Goal: Task Accomplishment & Management: Use online tool/utility

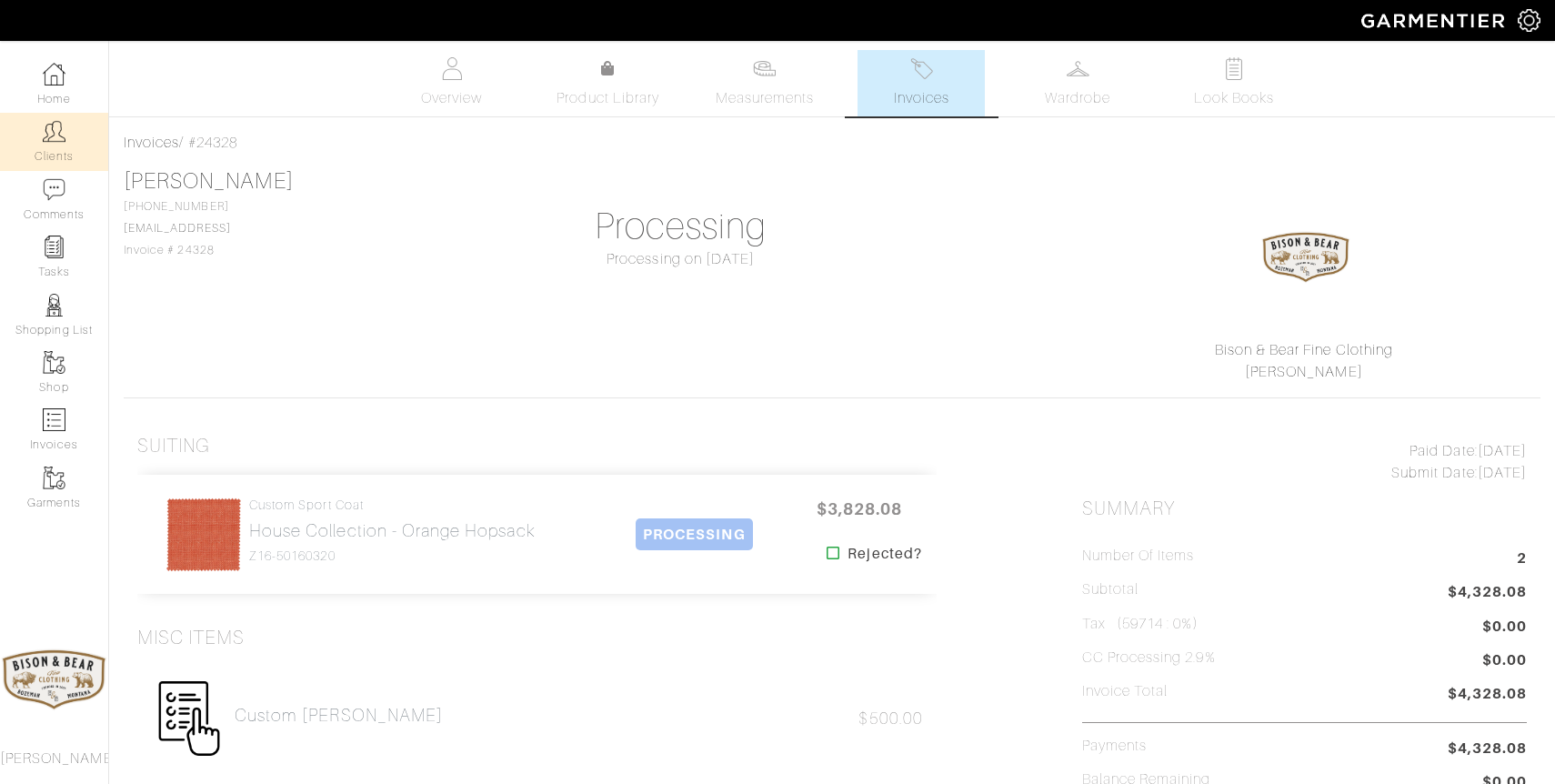
click at [53, 133] on img at bounding box center [54, 131] width 23 height 23
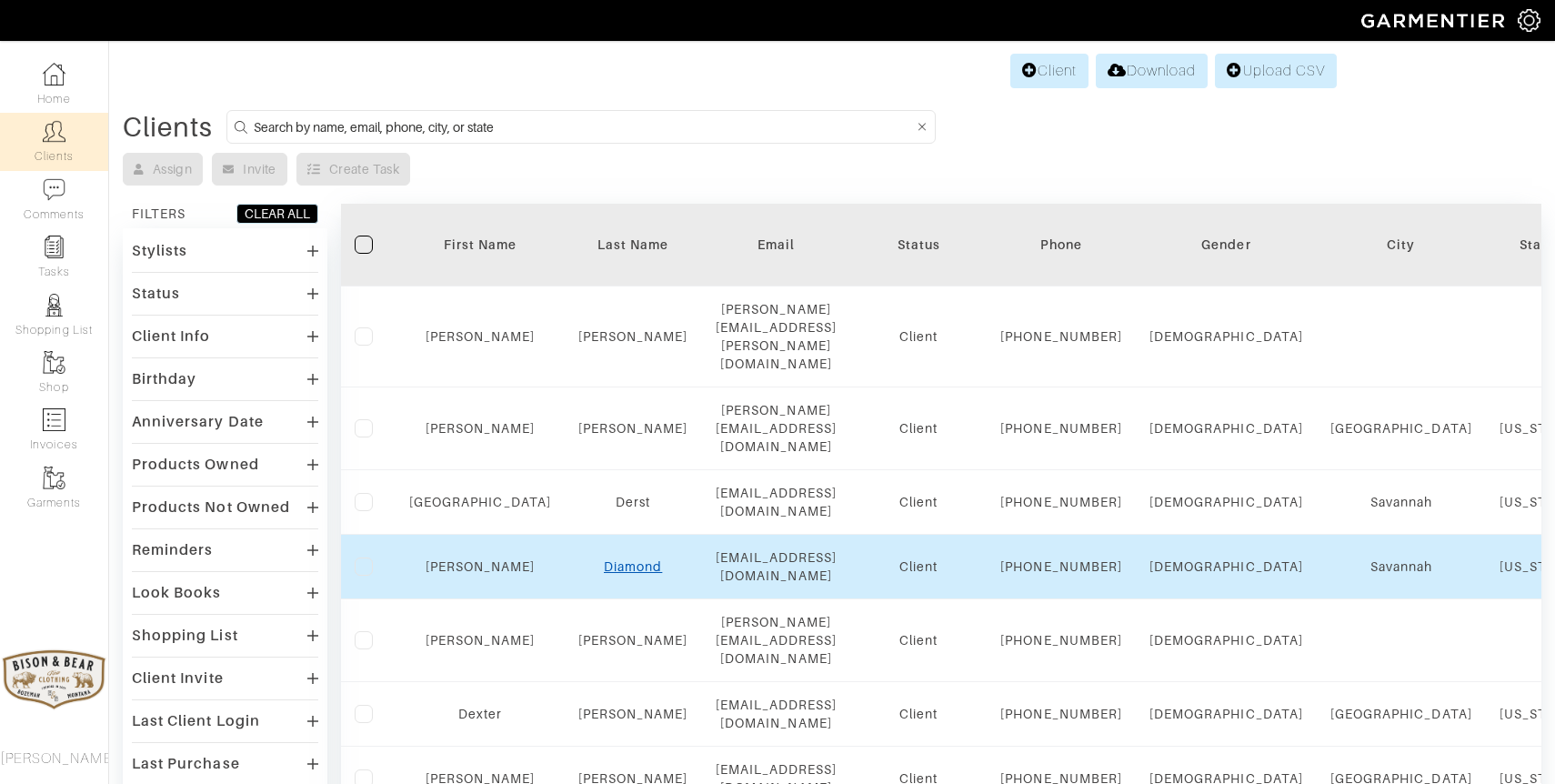
click at [607, 572] on link "Diamond" at bounding box center [633, 566] width 58 height 14
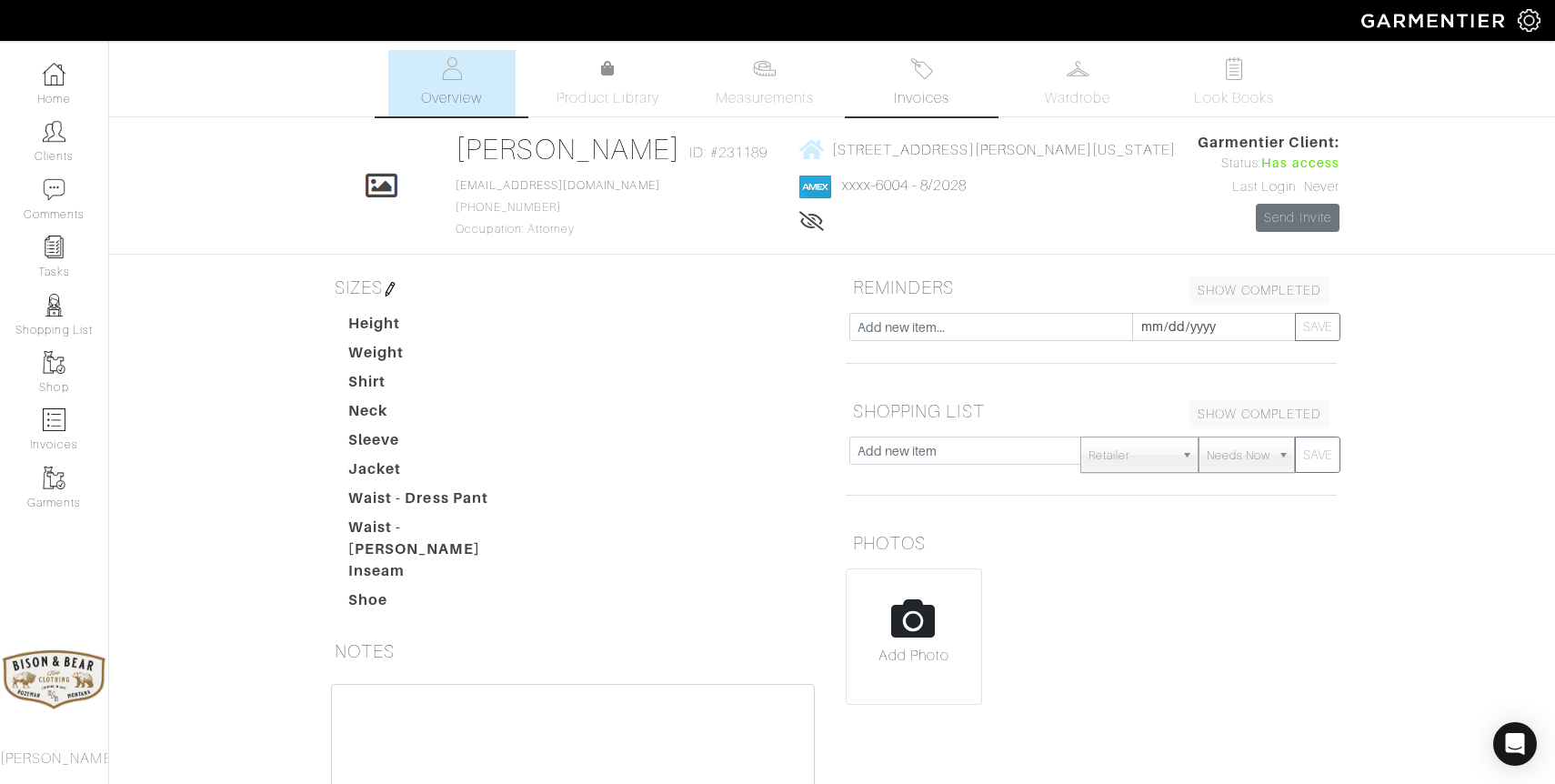
click at [924, 90] on span "Invoices" at bounding box center [922, 98] width 56 height 22
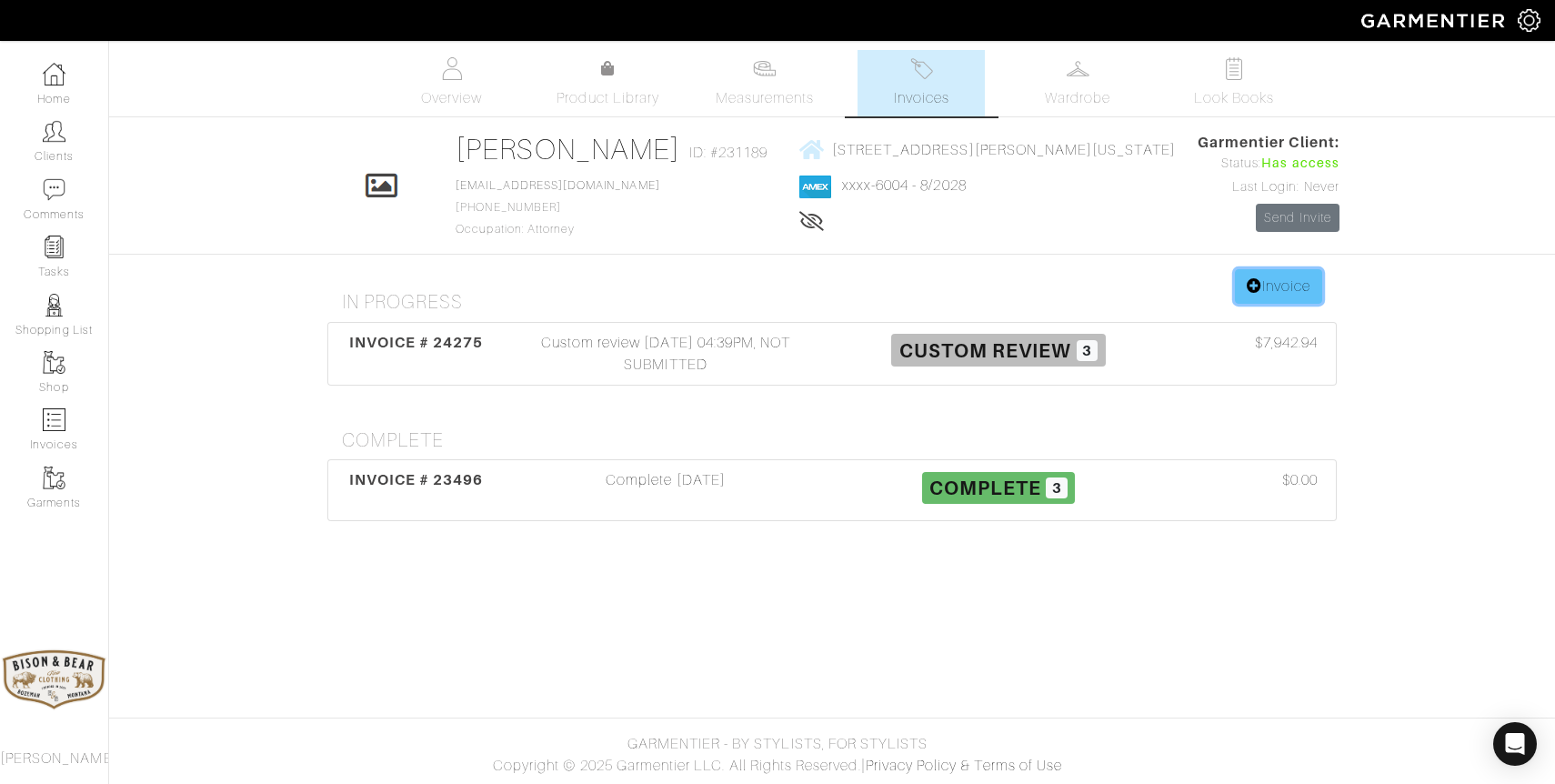
click at [1254, 296] on link "Invoice" at bounding box center [1279, 286] width 88 height 35
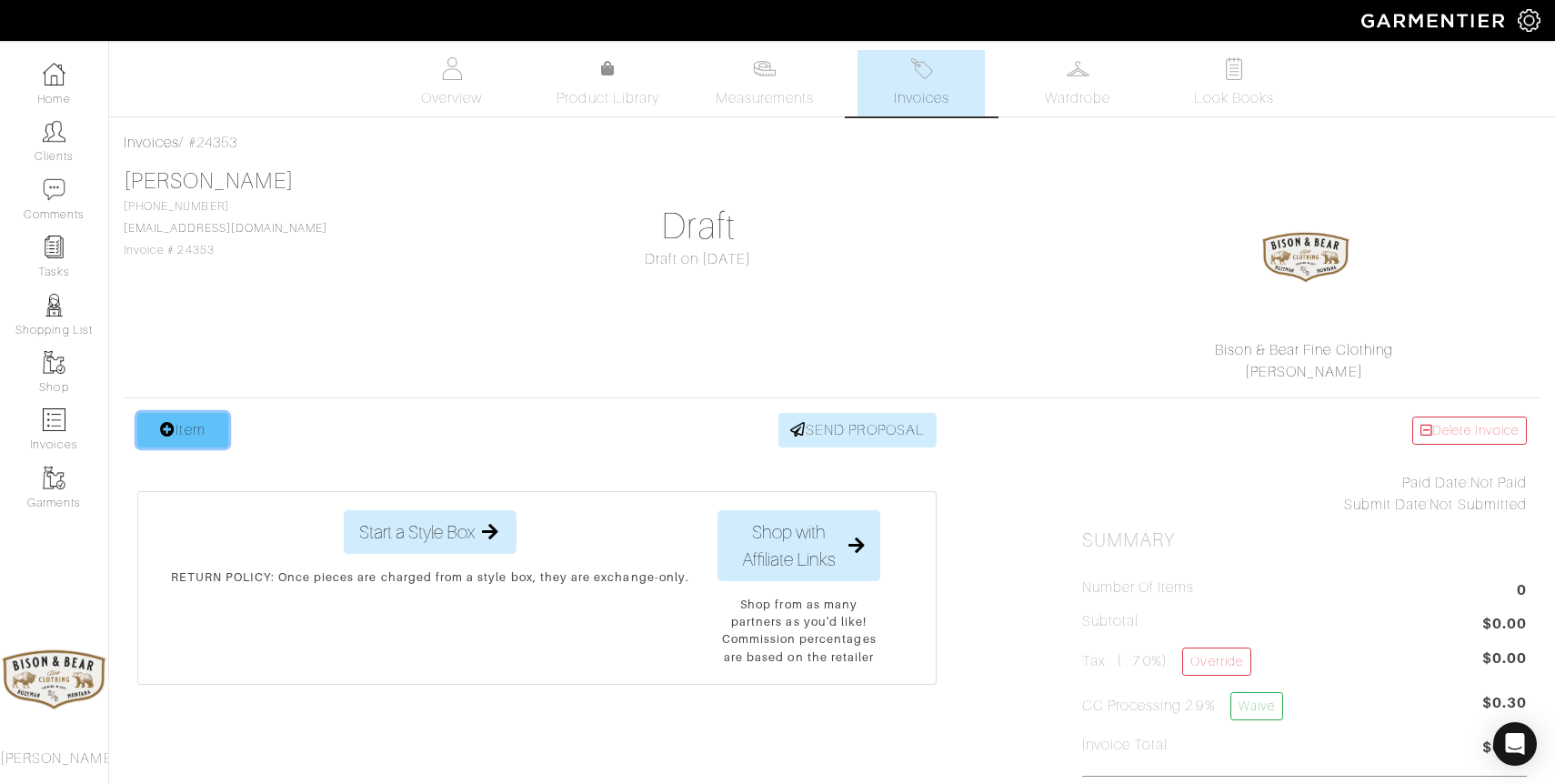
click at [205, 426] on link "Item" at bounding box center [183, 430] width 91 height 35
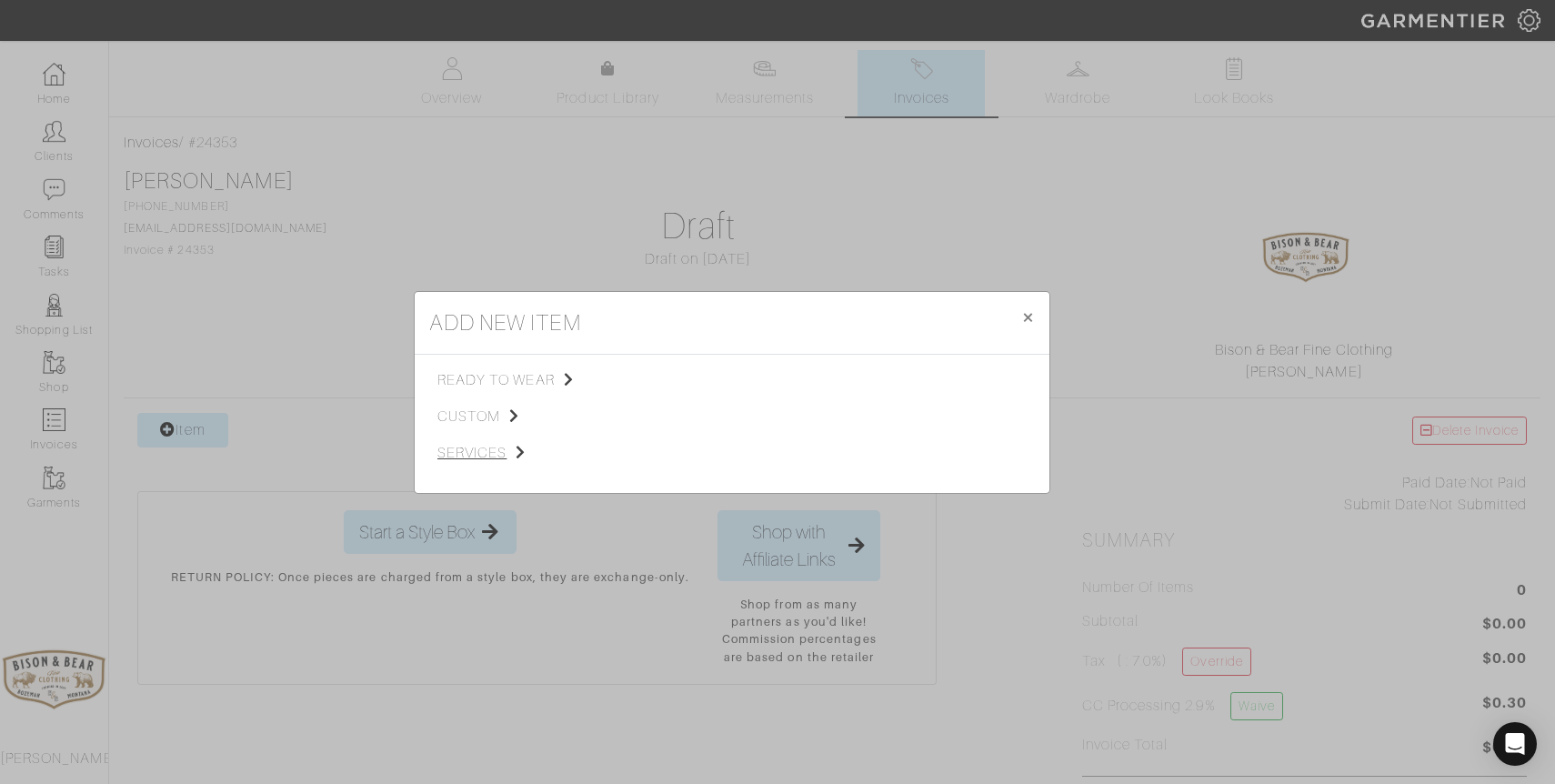
click at [481, 451] on span "services" at bounding box center [529, 452] width 183 height 22
click at [684, 402] on link "Tailoring" at bounding box center [673, 401] width 52 height 14
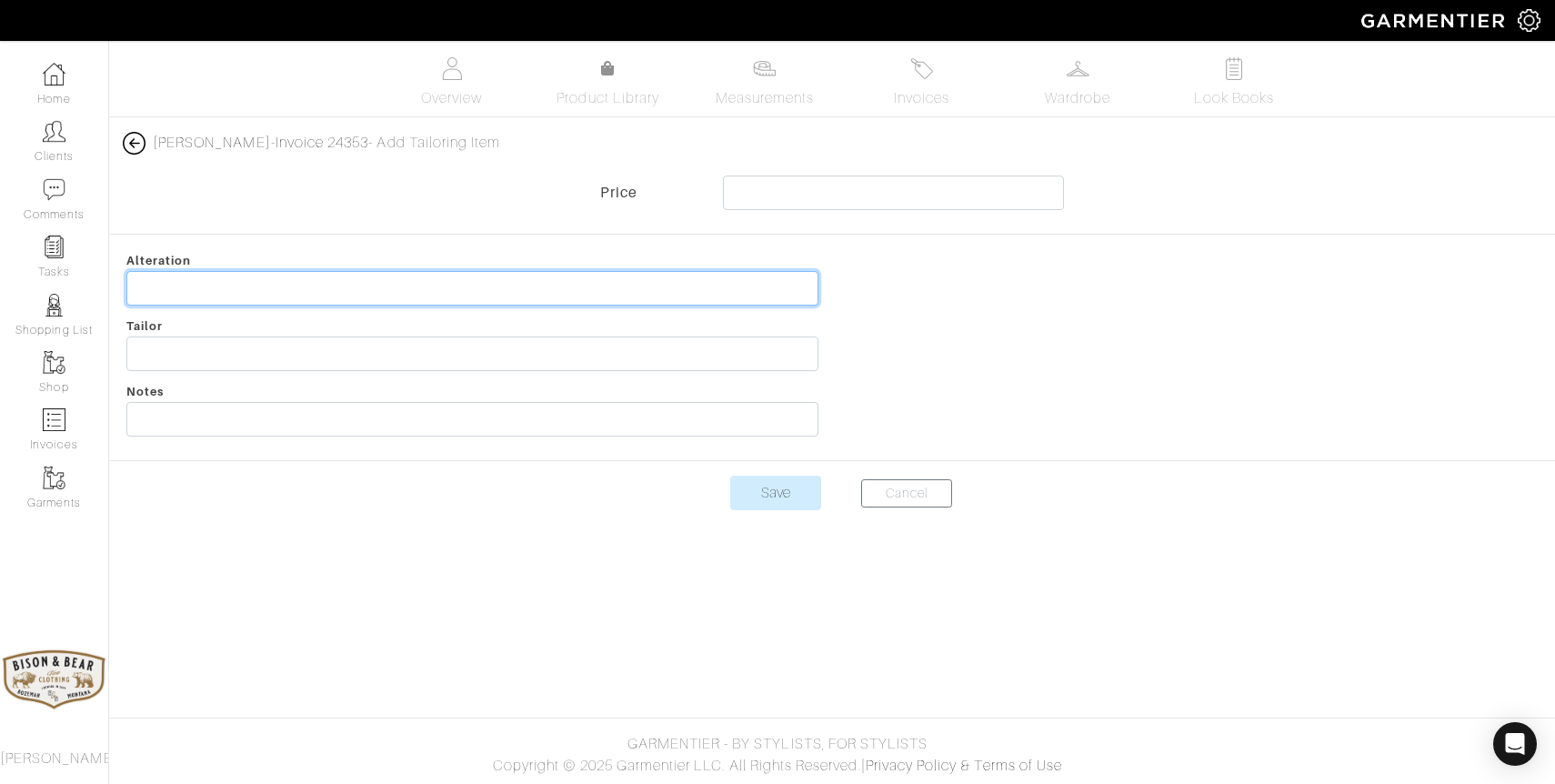
click at [235, 290] on input "text" at bounding box center [472, 288] width 692 height 35
type input "3 suit alterations"
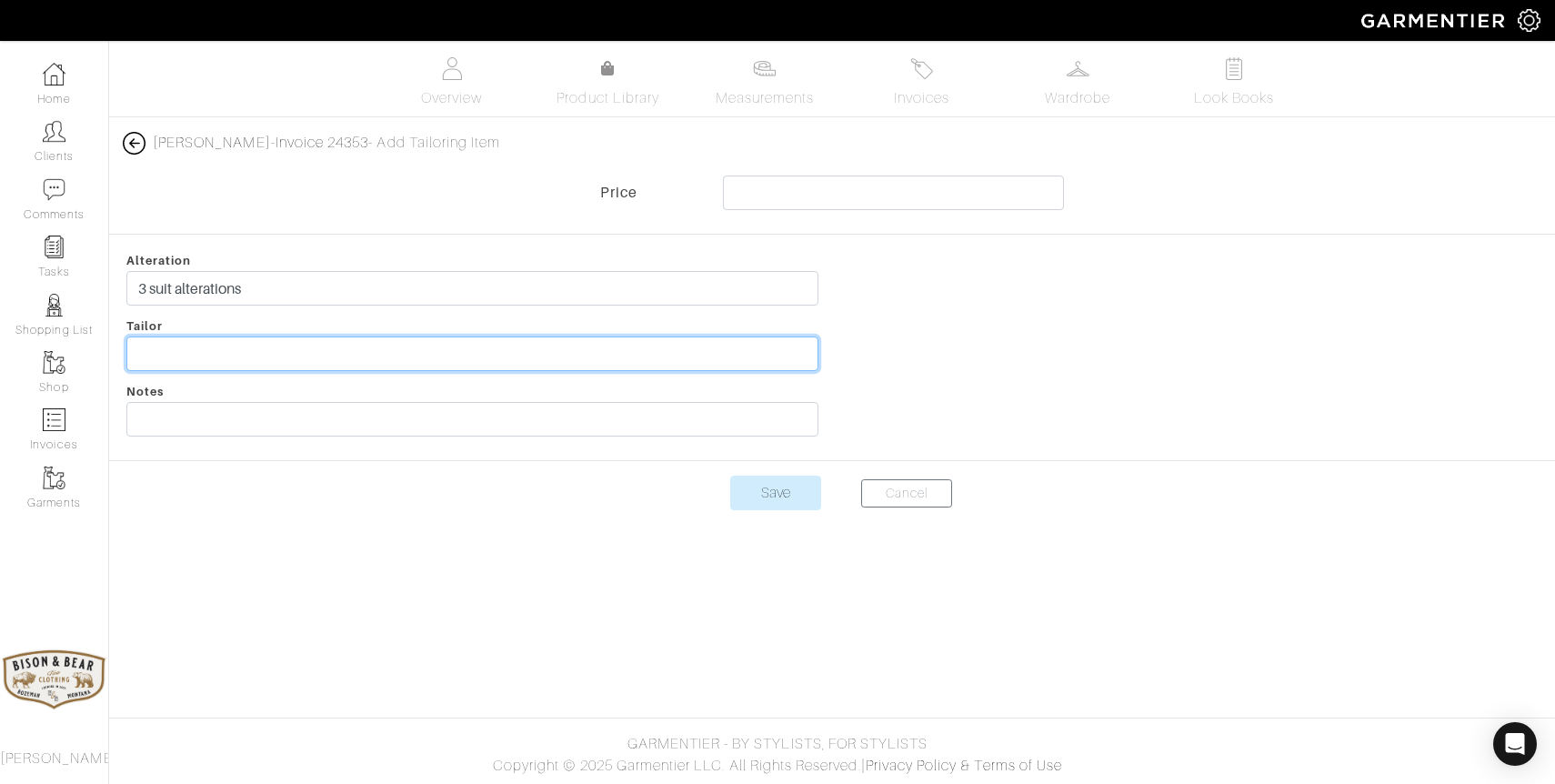
click at [208, 351] on input "text" at bounding box center [472, 353] width 692 height 35
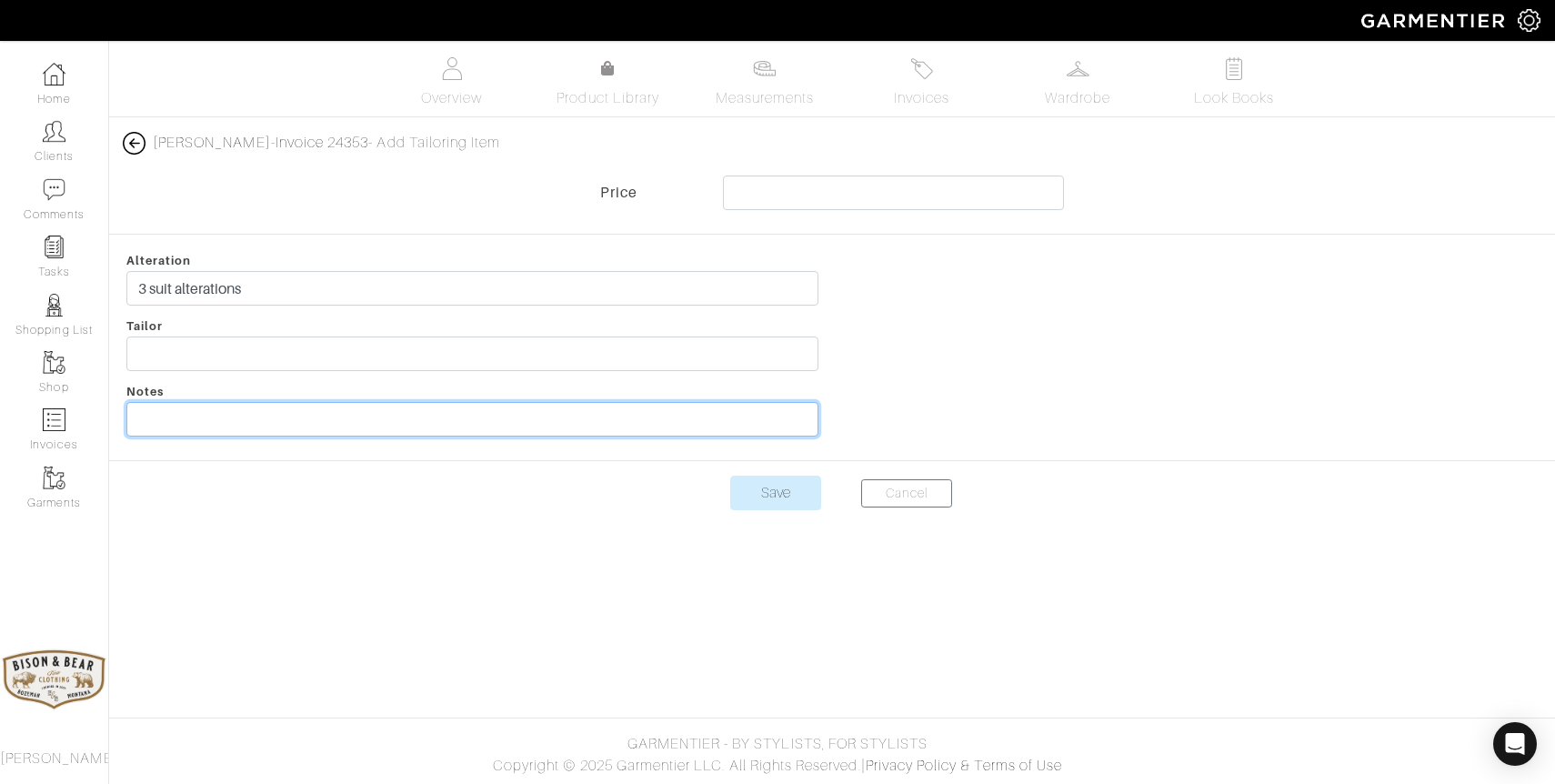
click at [195, 415] on input "text" at bounding box center [472, 419] width 692 height 35
click at [477, 426] on input "text" at bounding box center [472, 419] width 692 height 35
type input "Reduced half girth, pant waist, seat, and rise"
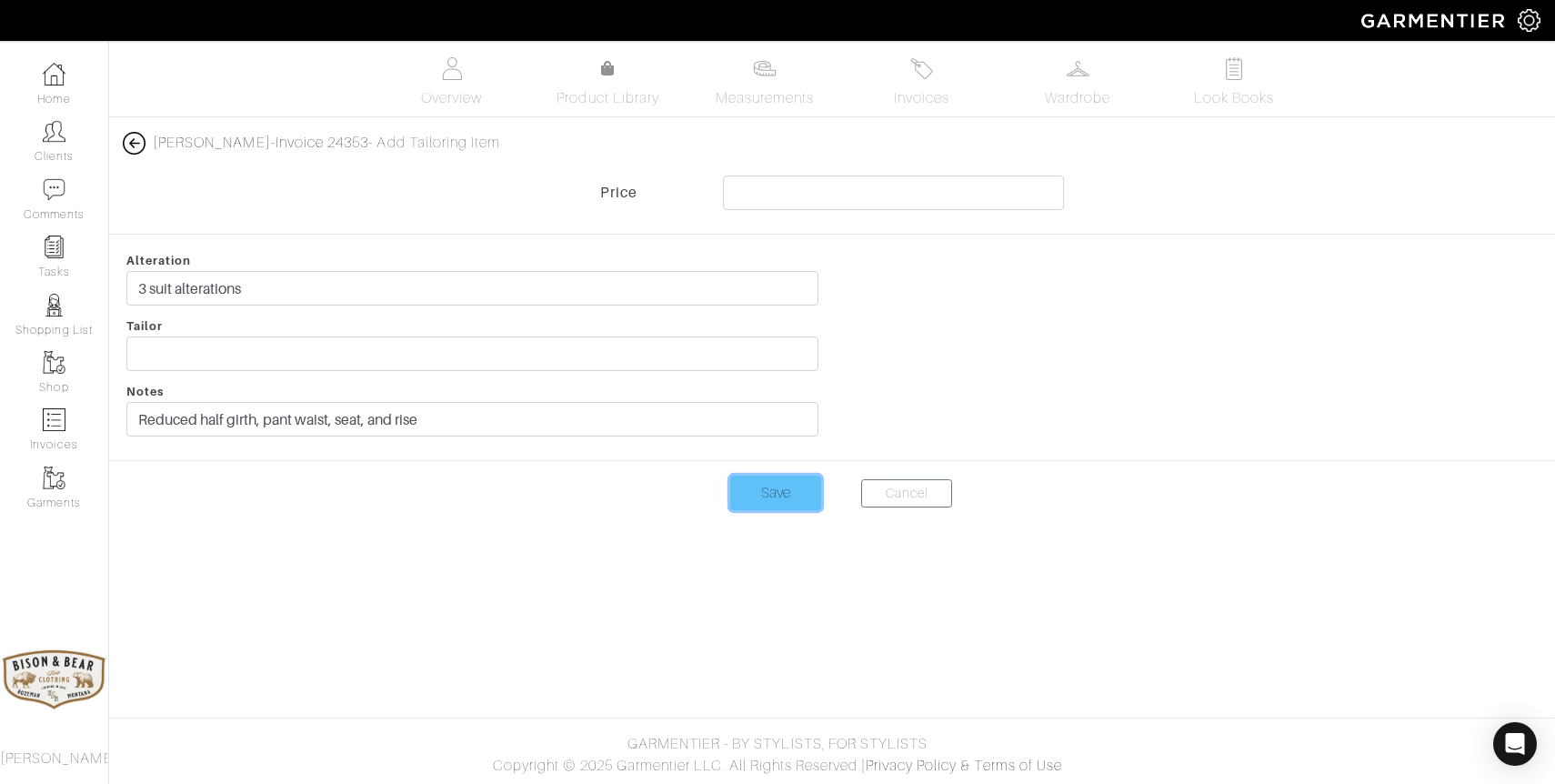
click at [770, 494] on input "Save" at bounding box center [776, 493] width 91 height 35
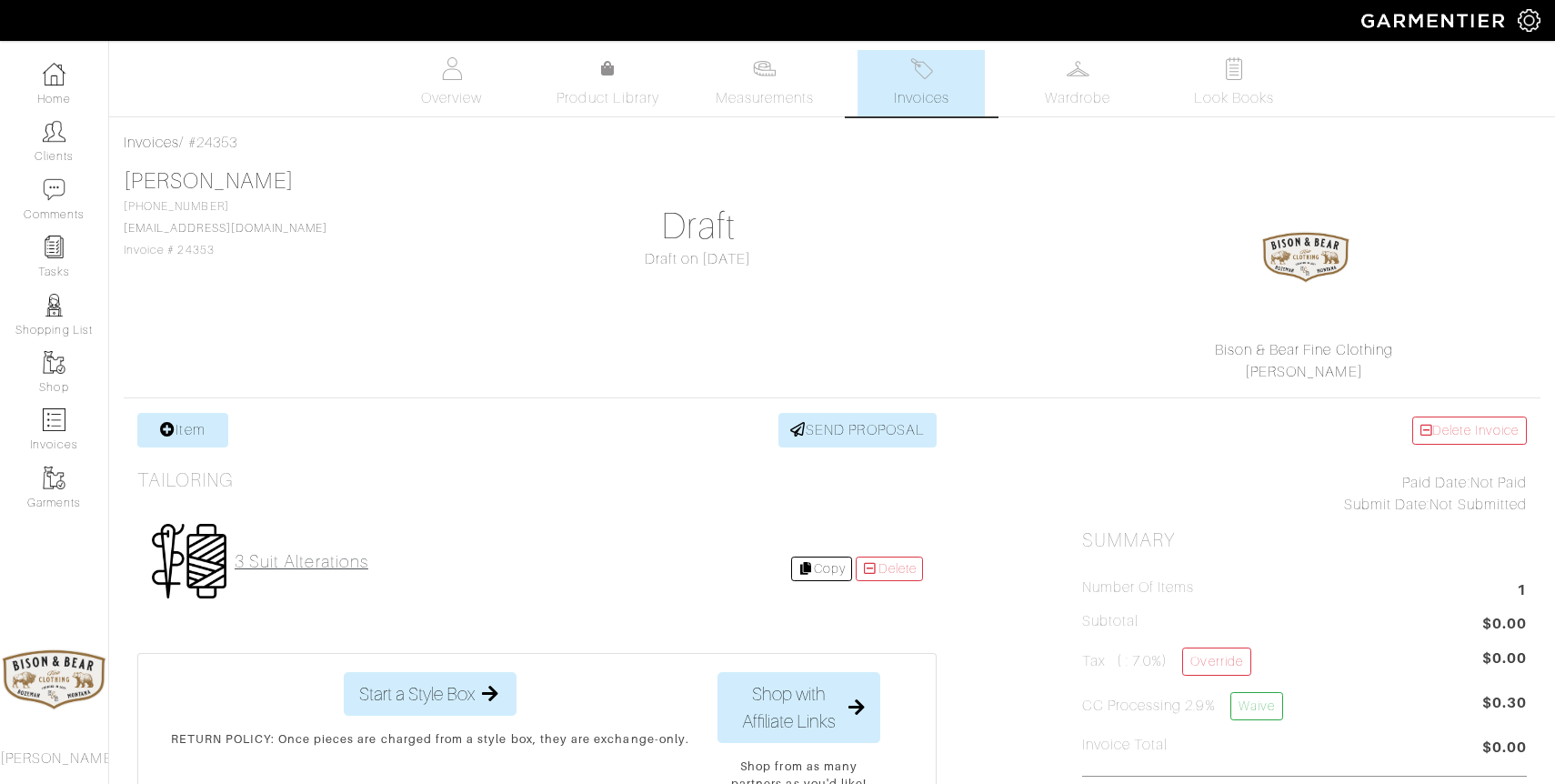
click at [269, 566] on h2 "3 suit alterations" at bounding box center [302, 562] width 134 height 21
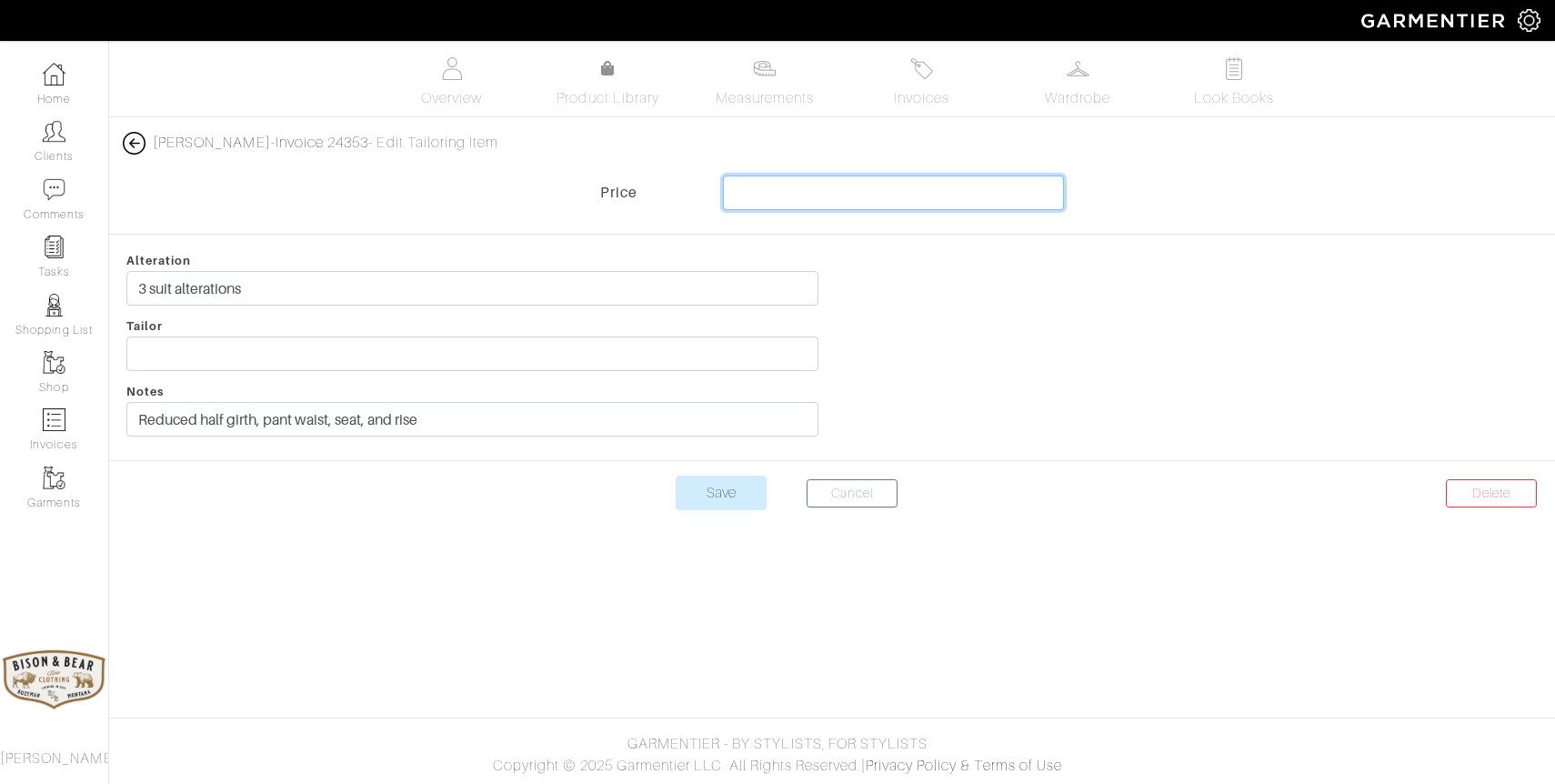
click at [771, 201] on input "text" at bounding box center [893, 192] width 341 height 35
type input "420"
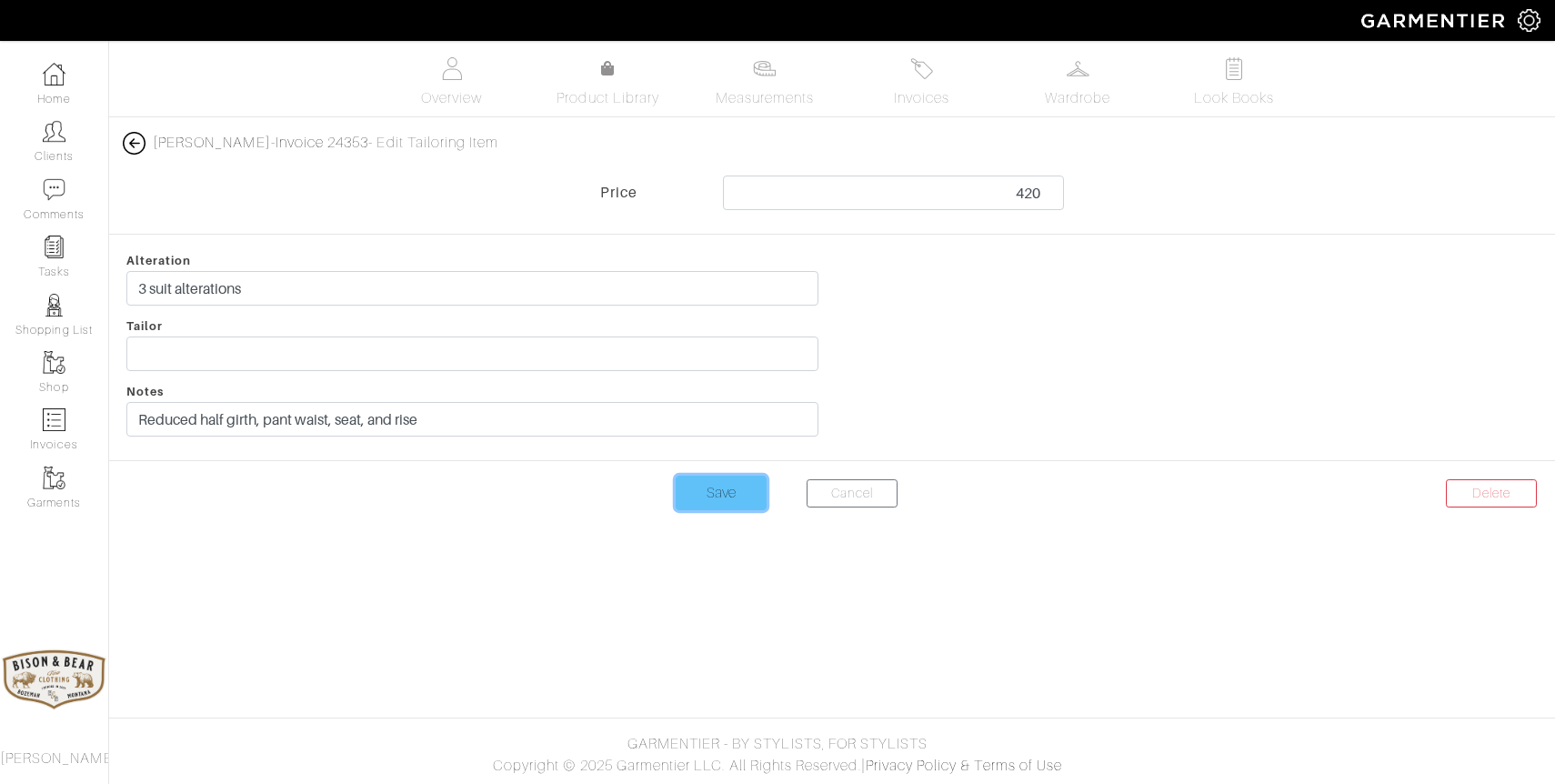
click at [705, 496] on input "Save" at bounding box center [721, 493] width 91 height 35
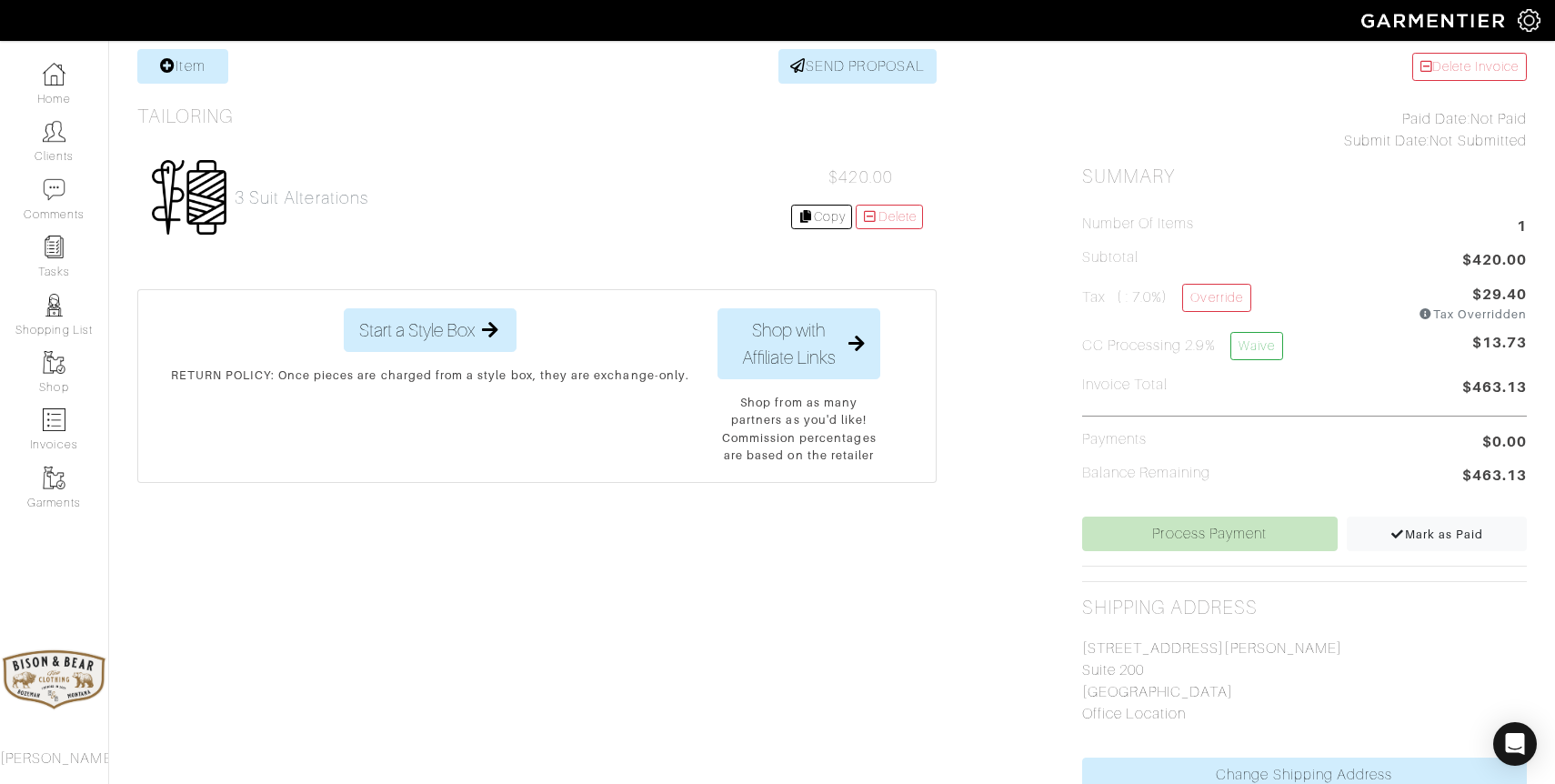
scroll to position [370, 0]
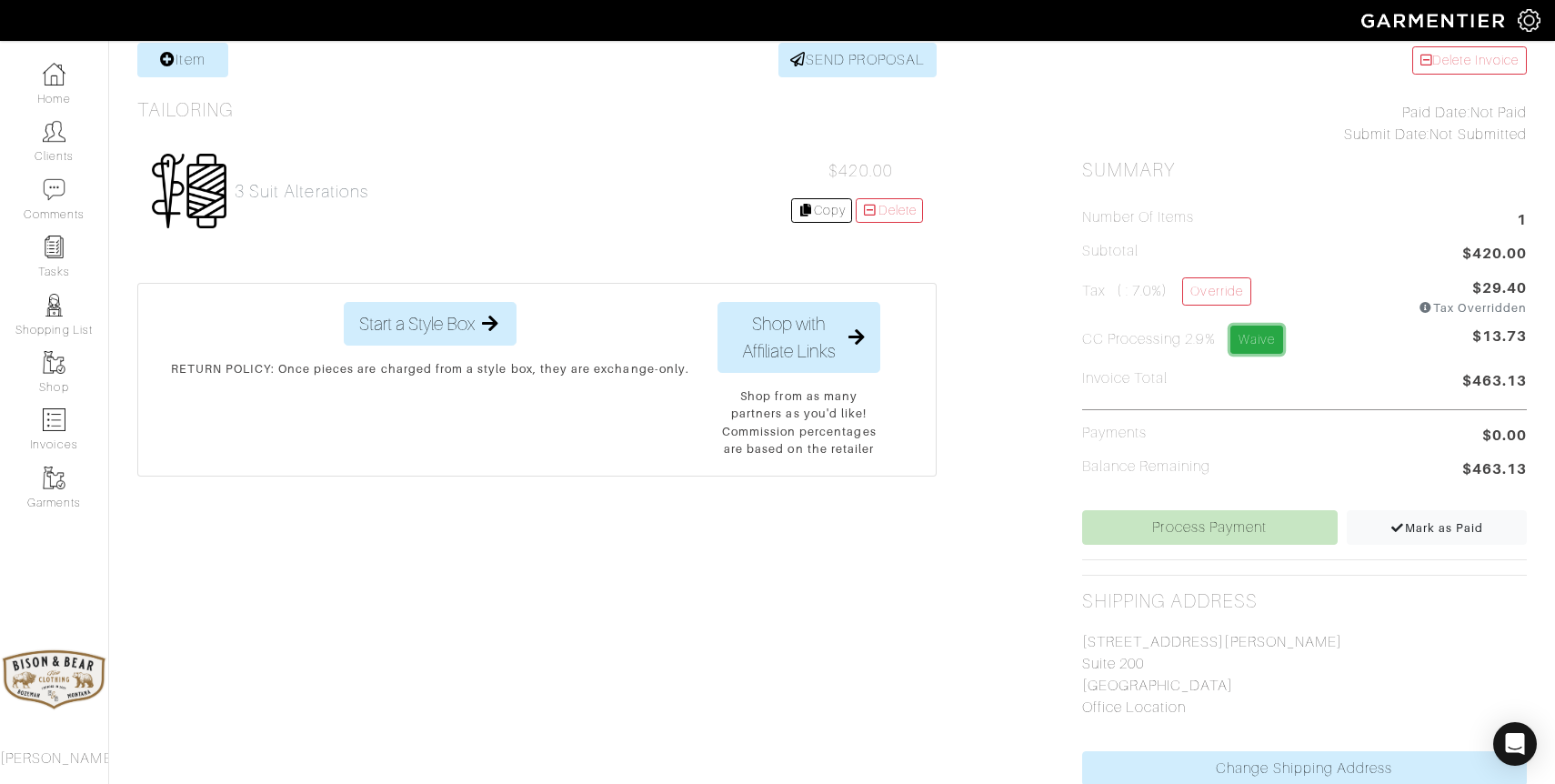
click at [1264, 339] on link "Waive" at bounding box center [1257, 339] width 53 height 28
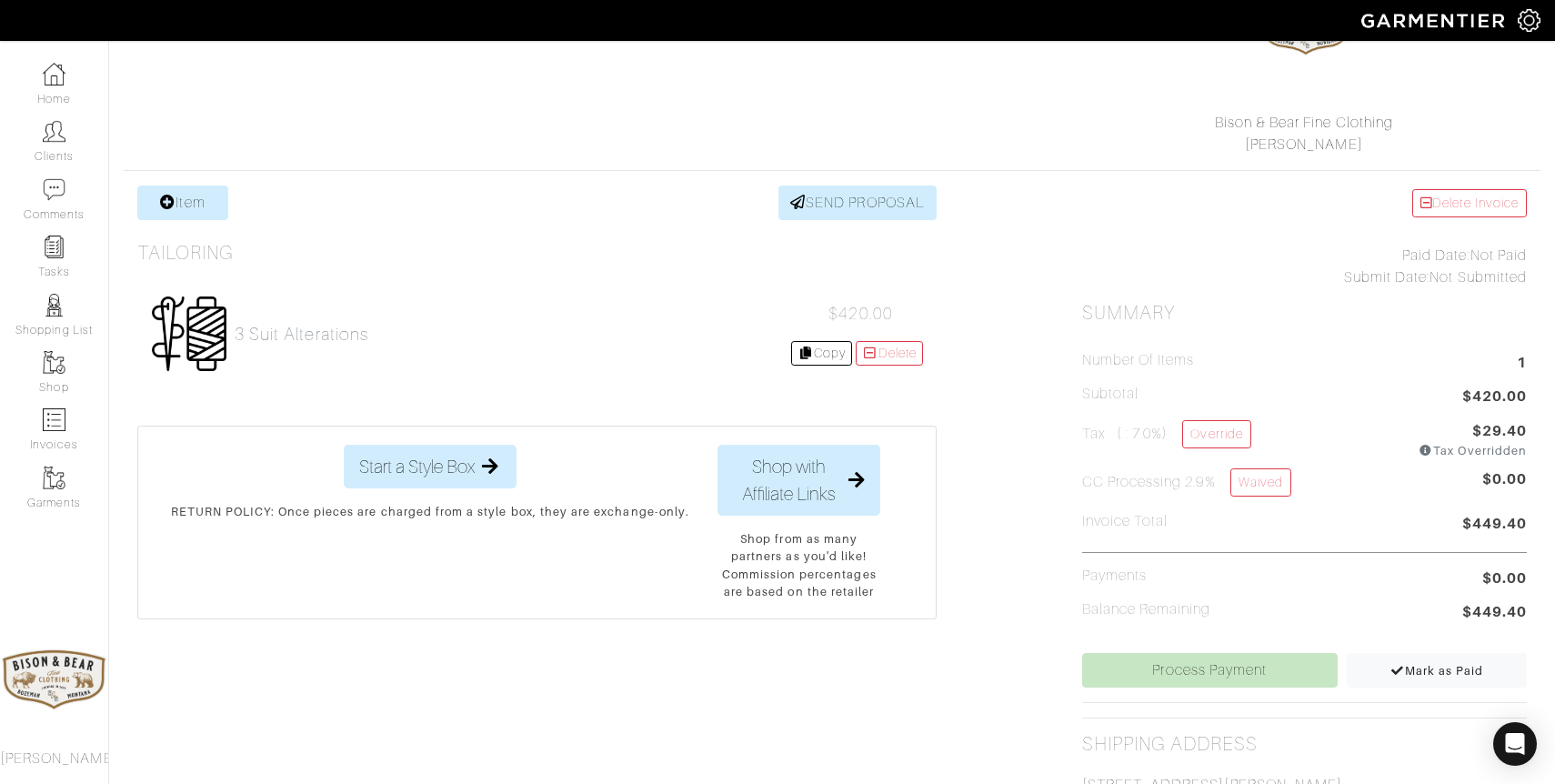
scroll to position [253, 0]
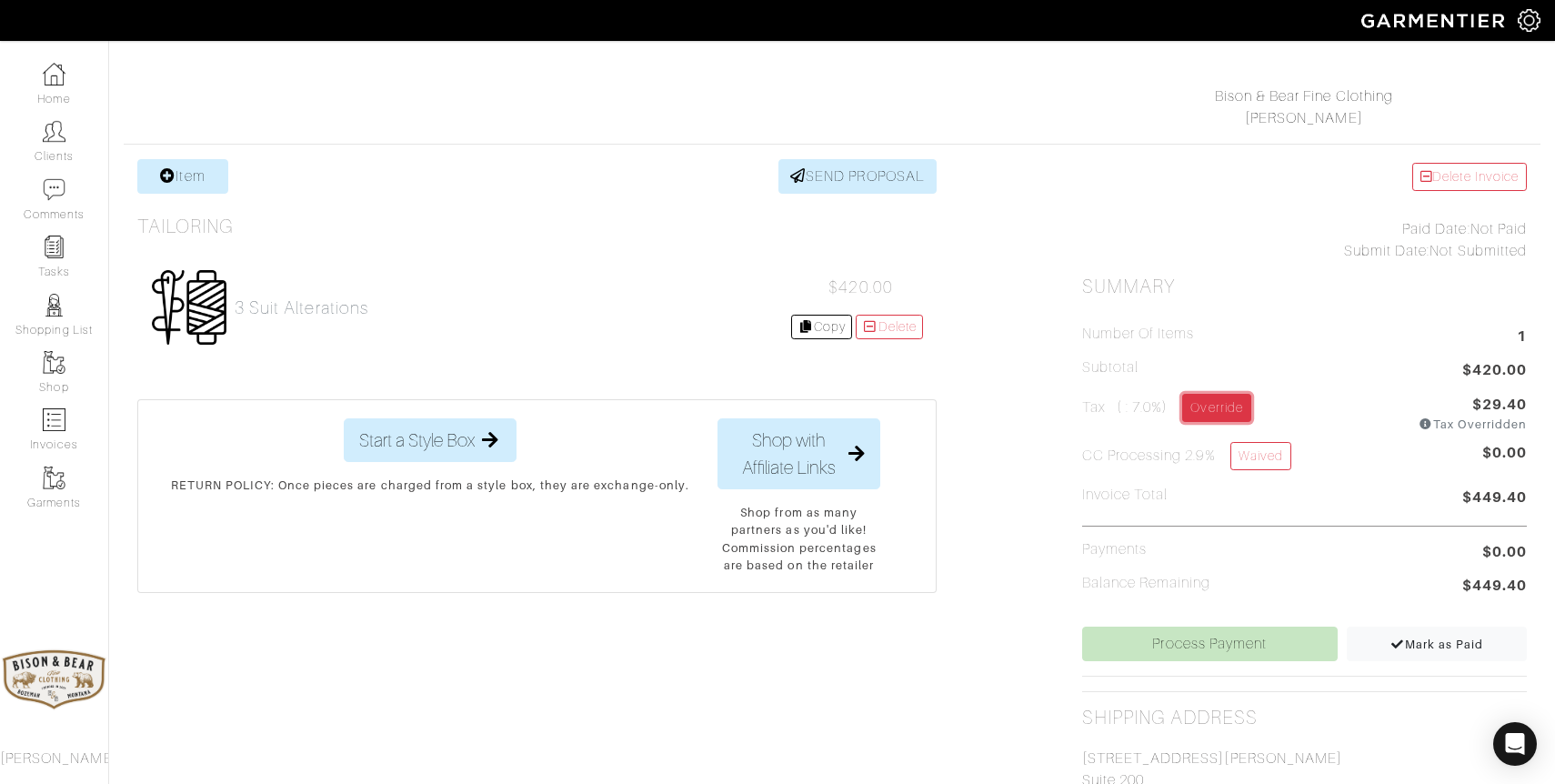
click at [1221, 403] on link "Override" at bounding box center [1217, 408] width 68 height 28
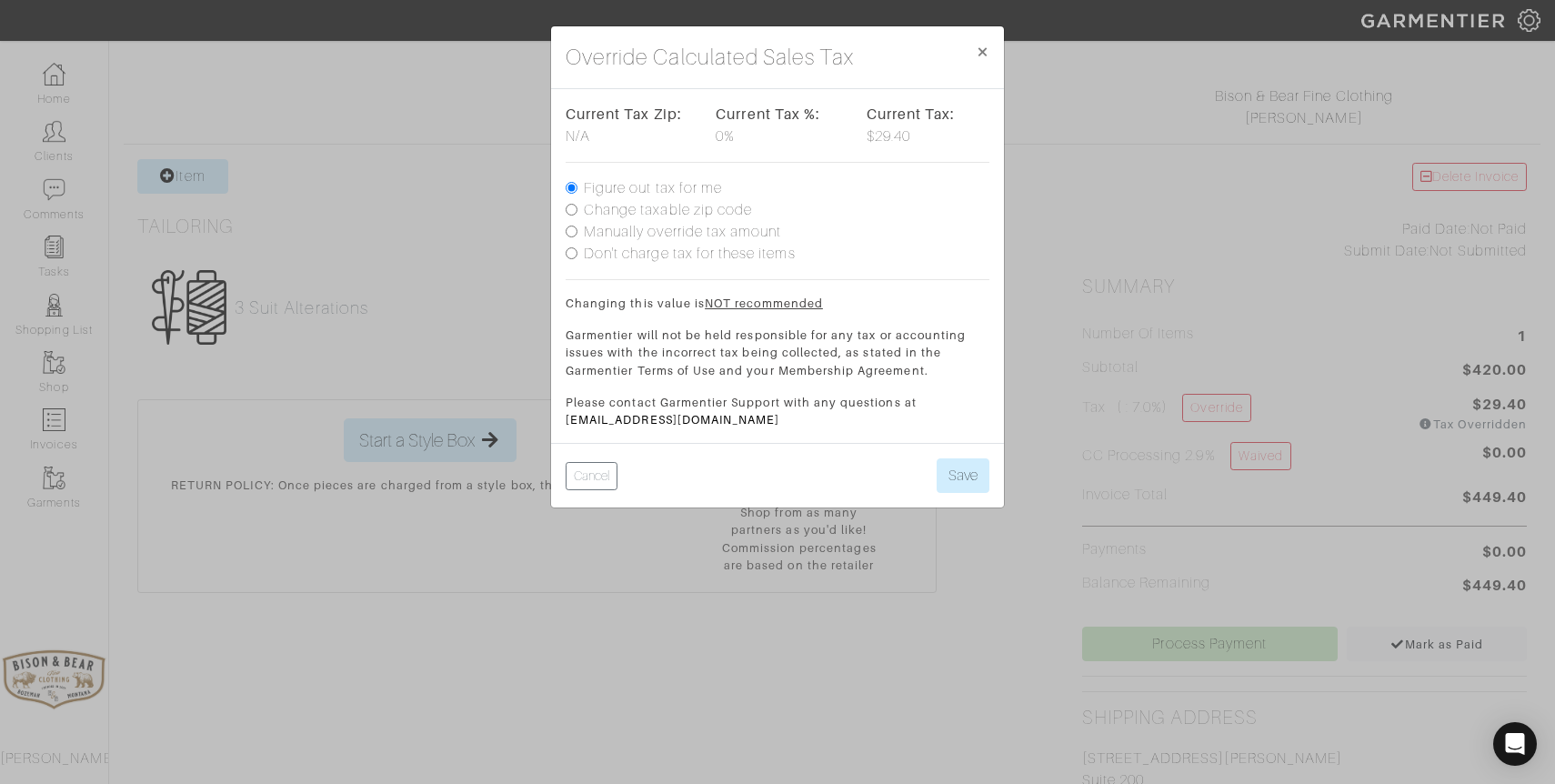
click at [636, 209] on label "Change taxable zip code" at bounding box center [668, 209] width 169 height 22
click at [578, 209] on input "Change taxable zip code" at bounding box center [571, 209] width 12 height 12
radio input "true"
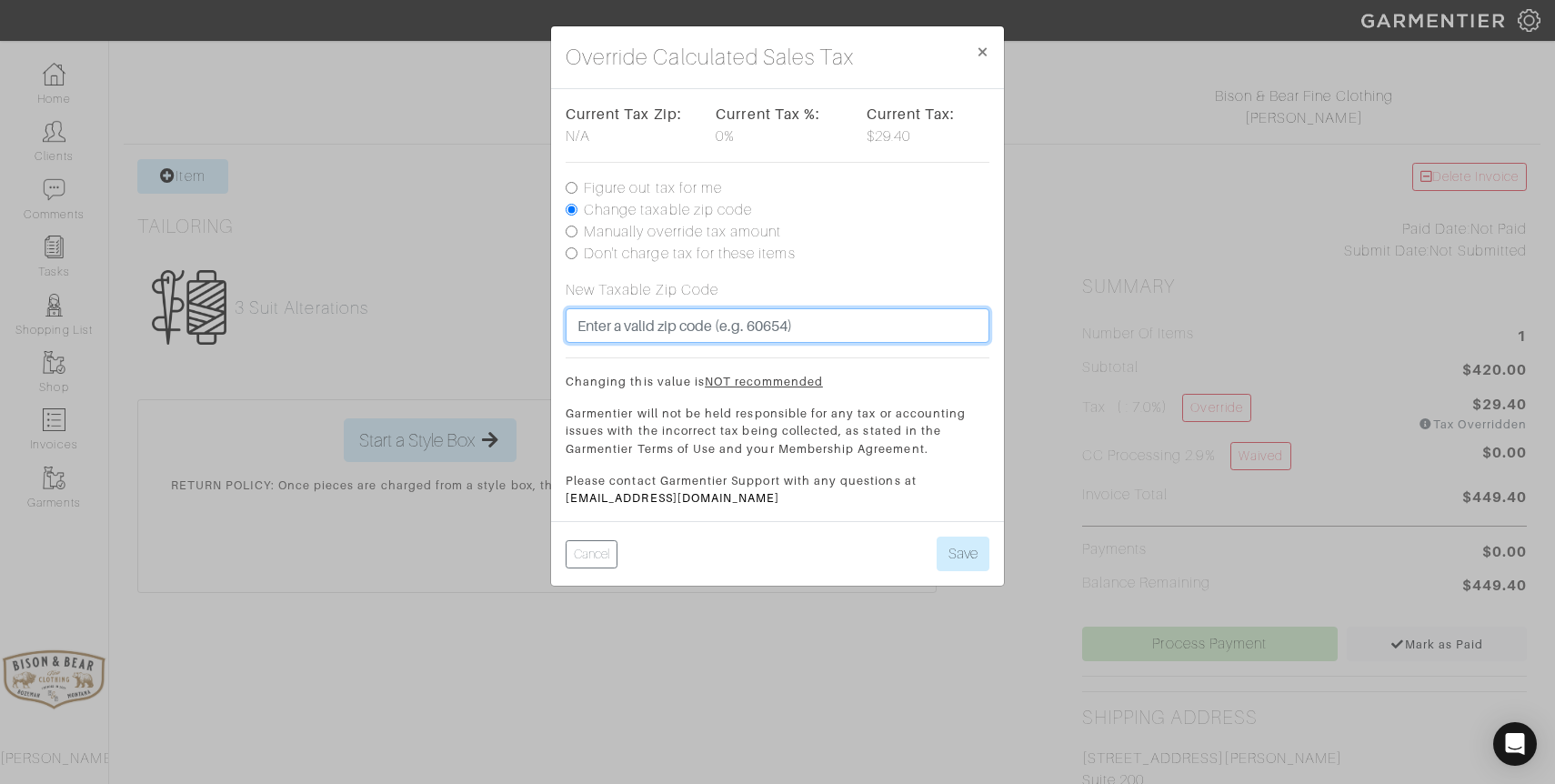
click at [796, 328] on input "text" at bounding box center [778, 325] width 424 height 35
type input "59714"
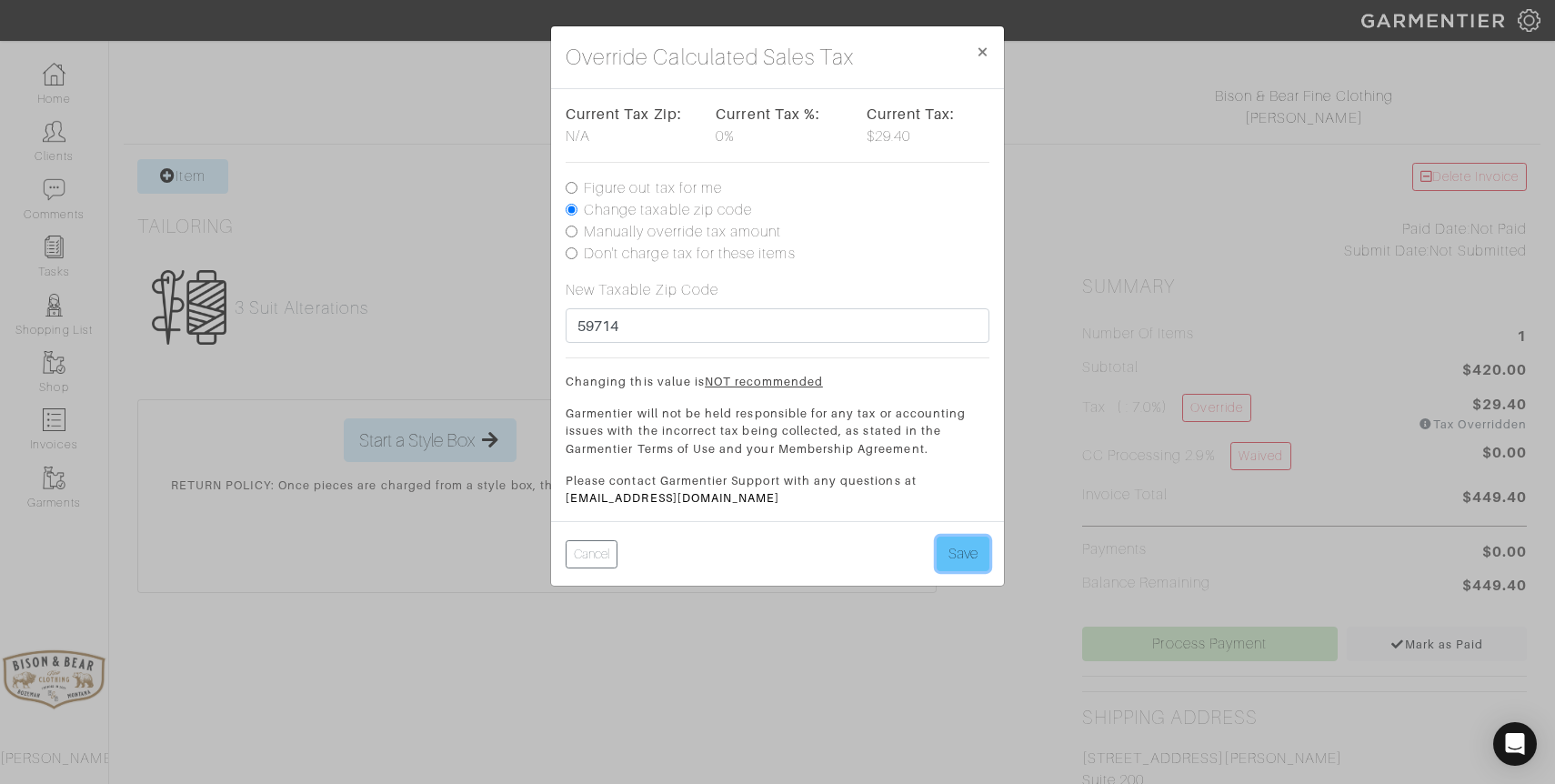
click at [969, 557] on button "Save" at bounding box center [963, 553] width 53 height 35
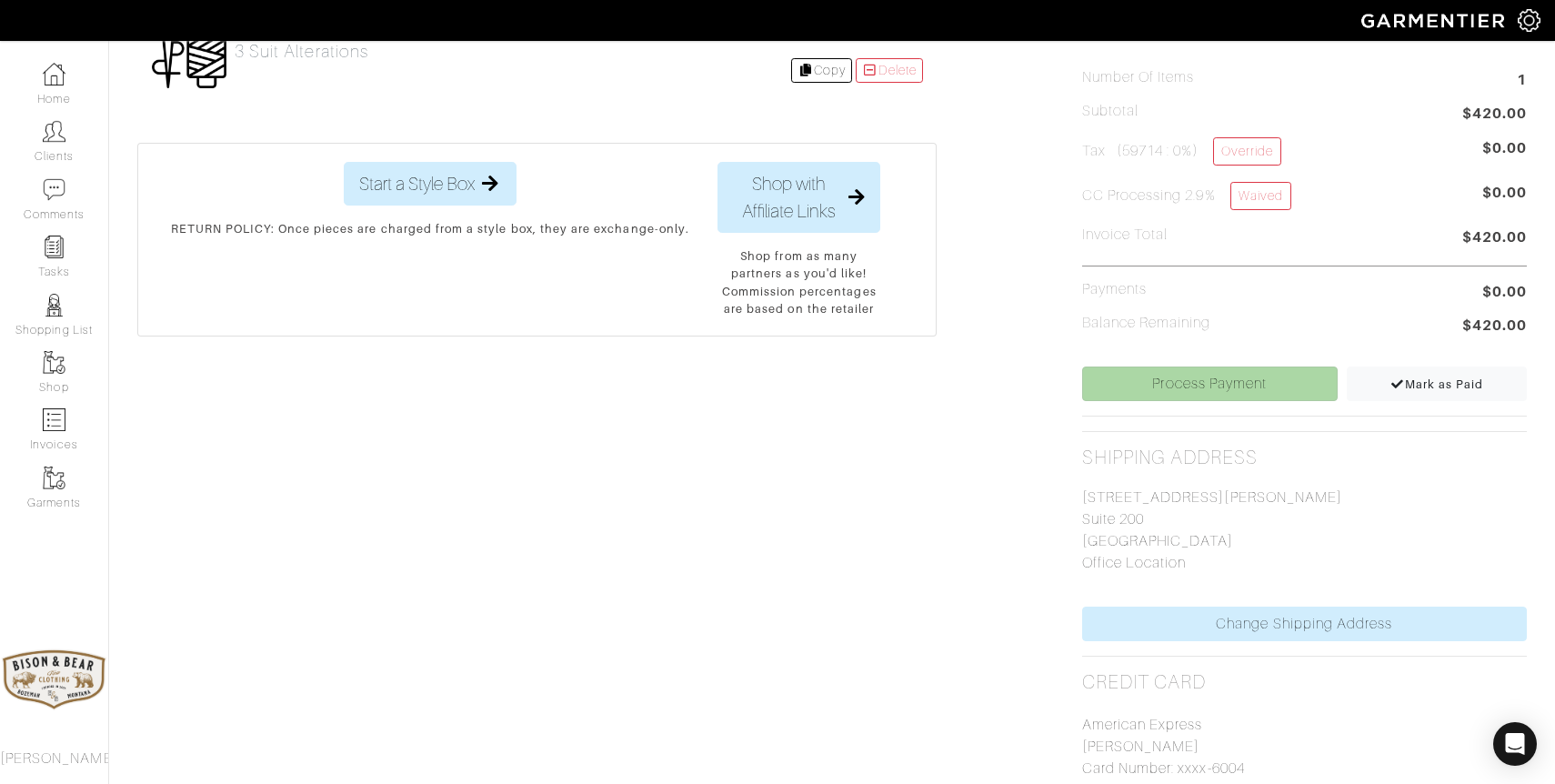
scroll to position [511, 0]
click at [1230, 387] on link "Process Payment" at bounding box center [1209, 383] width 255 height 35
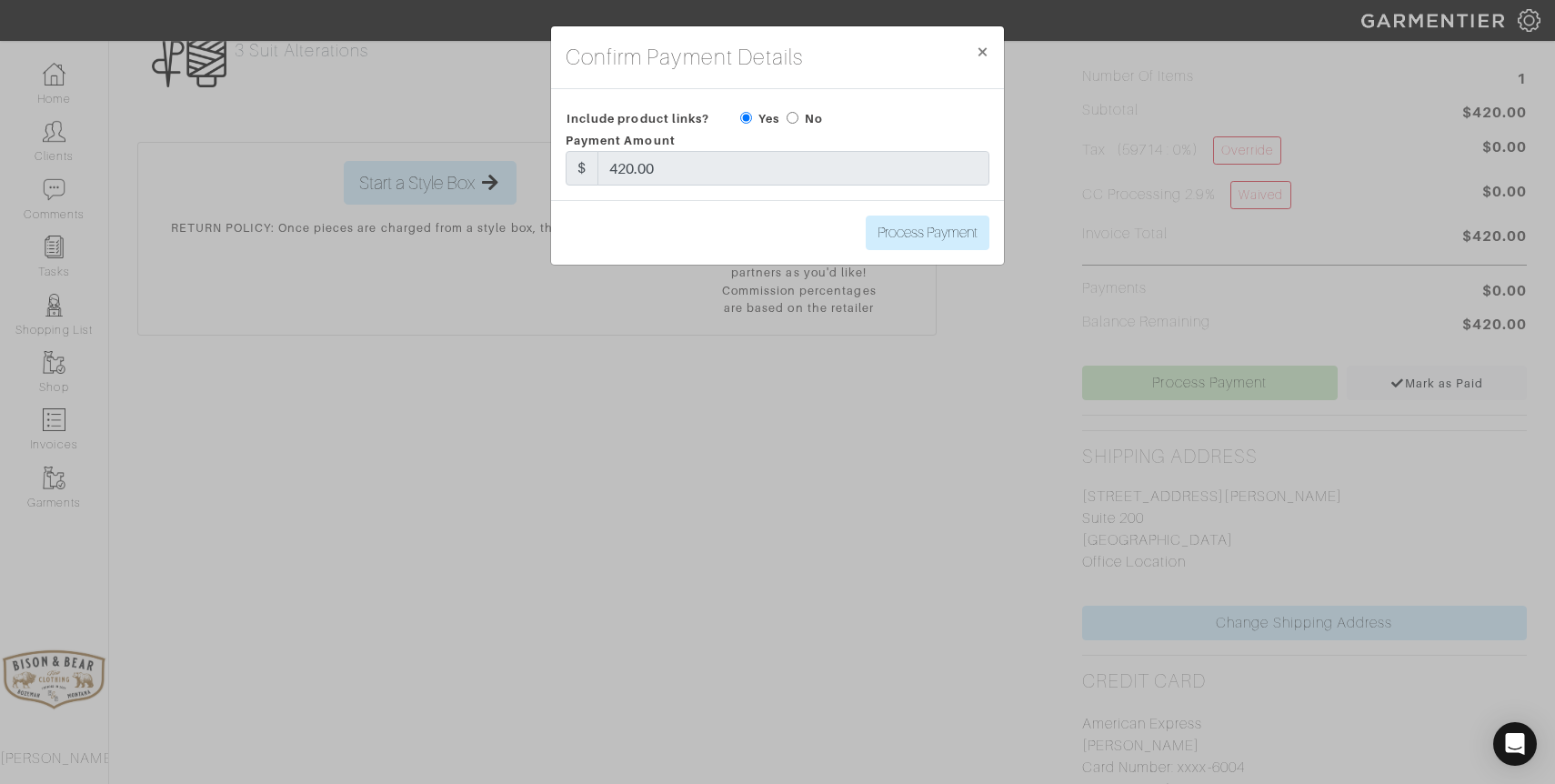
click at [795, 115] on input "radio" at bounding box center [793, 118] width 12 height 12
radio input "true"
click at [930, 235] on input "Process Payment" at bounding box center [927, 233] width 123 height 35
type input "Process Payment"
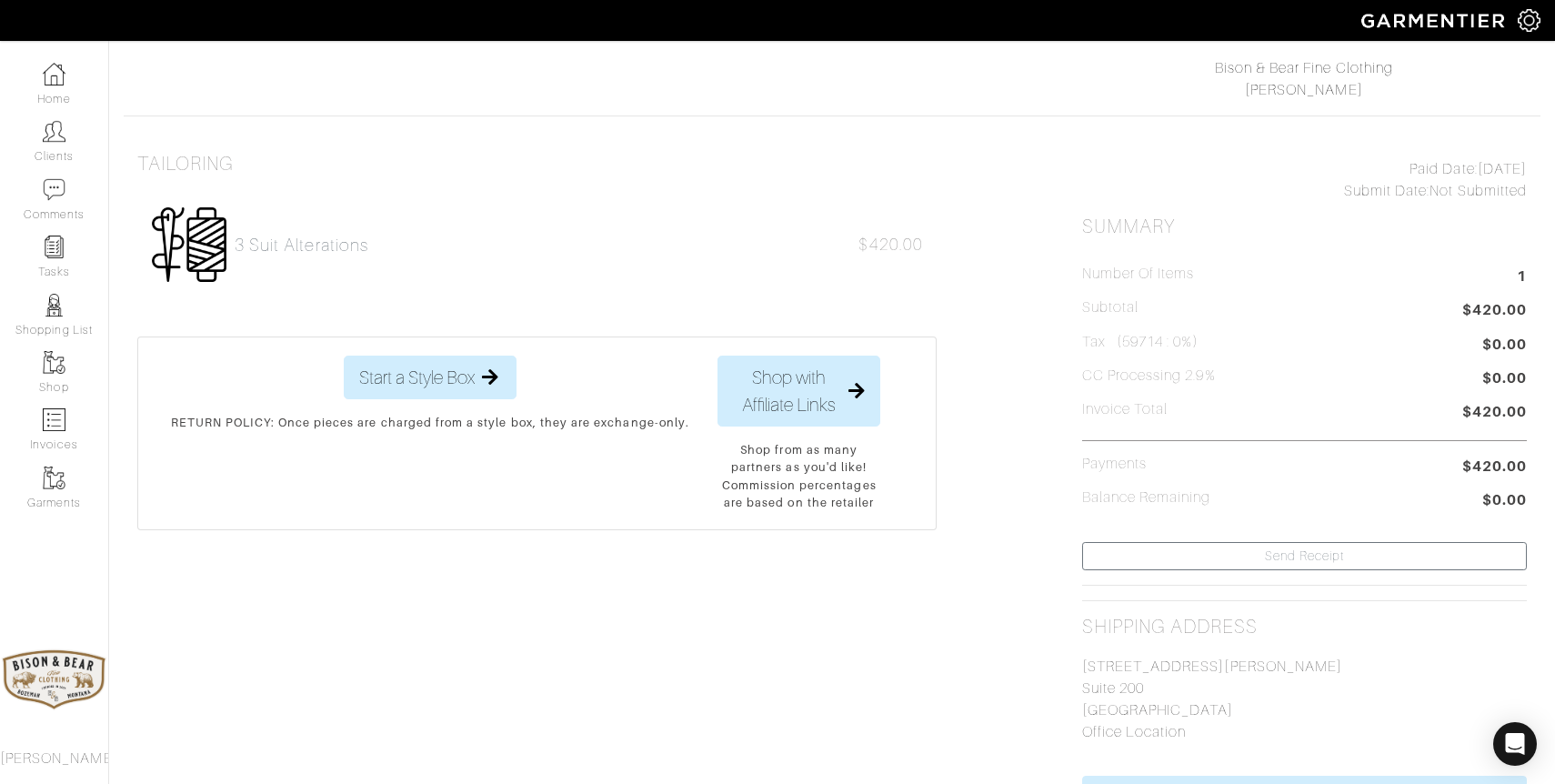
scroll to position [0, 0]
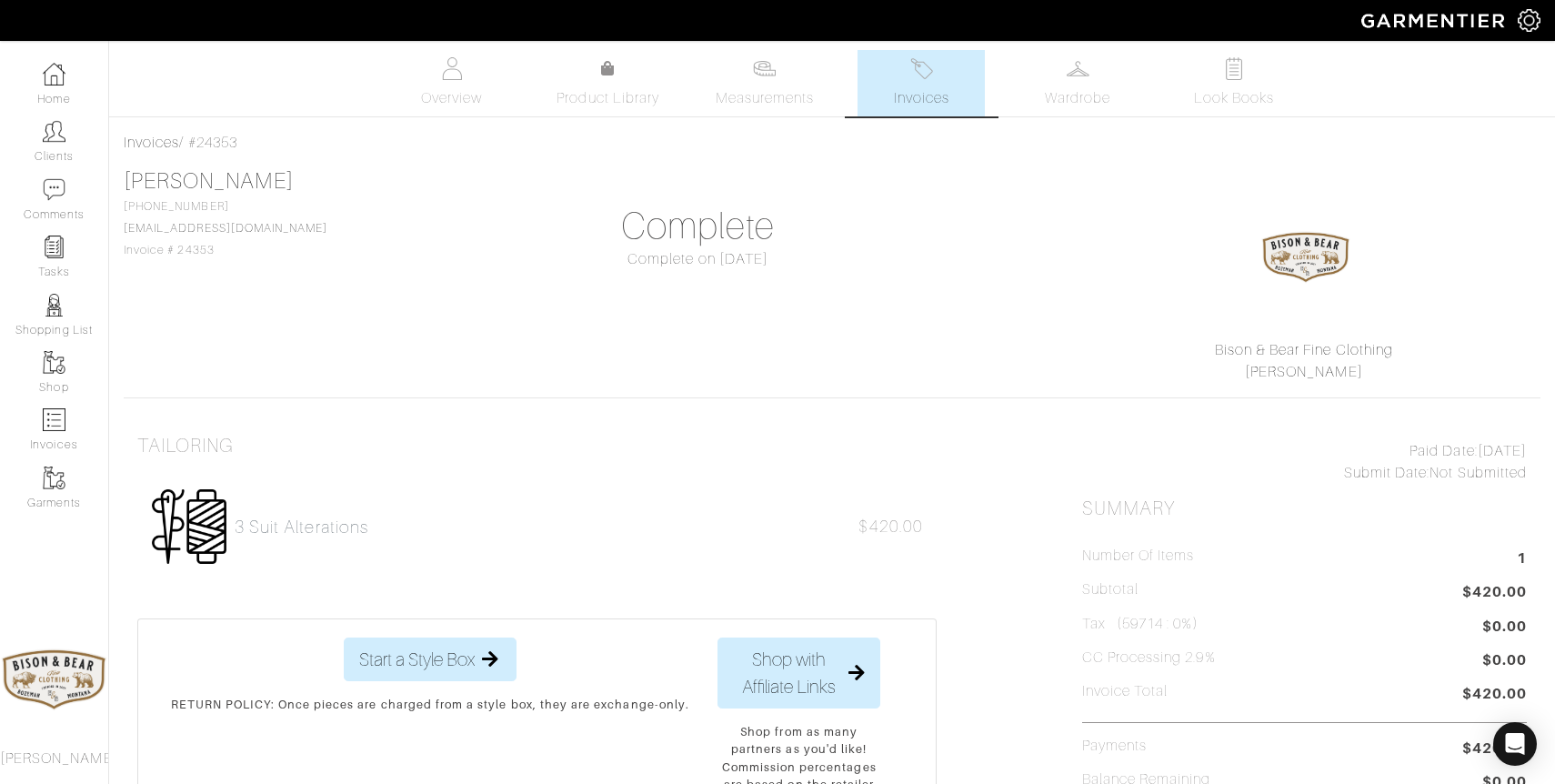
click at [917, 83] on link "Invoices" at bounding box center [921, 83] width 127 height 66
